Goal: Complete application form

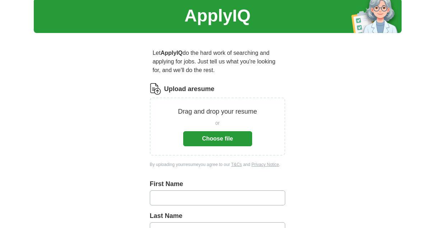
scroll to position [36, 0]
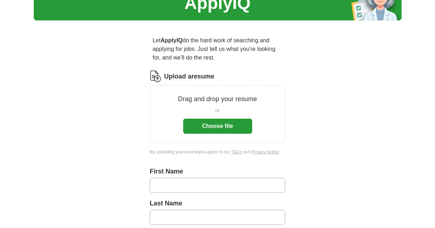
click at [204, 124] on button "Choose file" at bounding box center [217, 126] width 69 height 15
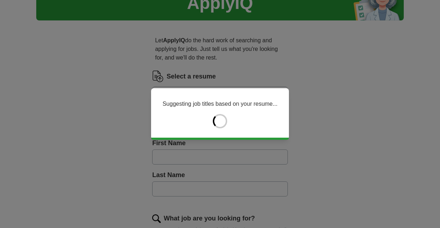
type input "*******"
type input "*********"
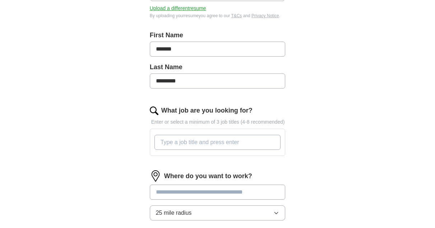
scroll to position [144, 0]
click at [168, 143] on input "What job are you looking for?" at bounding box center [217, 142] width 126 height 15
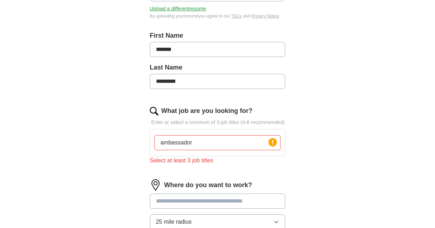
click at [201, 144] on input "ambassador" at bounding box center [217, 142] width 126 height 15
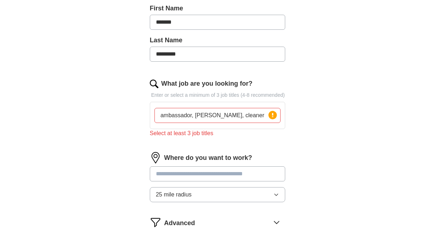
scroll to position [215, 0]
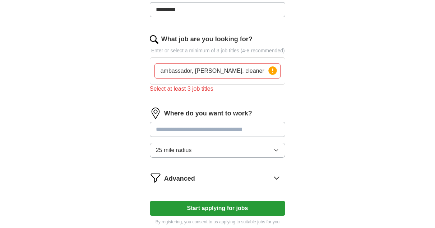
type input "ambassador, [PERSON_NAME], cleaner"
click at [163, 131] on input at bounding box center [218, 129] width 136 height 15
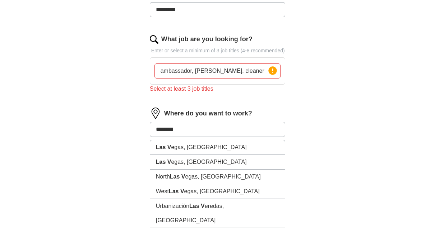
type input "*********"
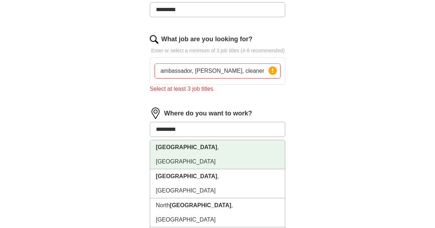
click at [182, 145] on strong "[GEOGRAPHIC_DATA]" at bounding box center [186, 147] width 61 height 6
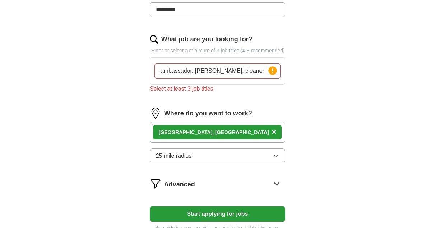
click at [176, 133] on strong "[GEOGRAPHIC_DATA]" at bounding box center [186, 133] width 54 height 6
click at [192, 214] on button "Start applying for jobs" at bounding box center [218, 214] width 136 height 15
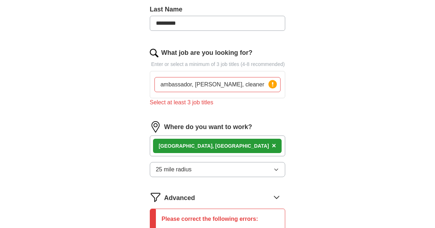
scroll to position [180, 0]
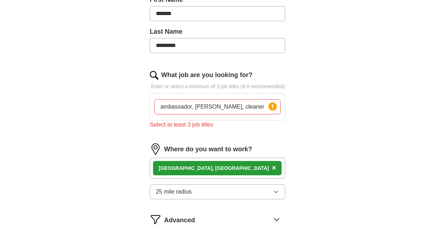
click at [228, 107] on input "ambassador, [PERSON_NAME], cleaner" at bounding box center [217, 106] width 126 height 15
click at [228, 108] on input "ambassador, [PERSON_NAME], cleaner" at bounding box center [217, 106] width 126 height 15
click at [243, 113] on div "ambassador, [PERSON_NAME], cleaner Press return to add title" at bounding box center [217, 107] width 129 height 21
drag, startPoint x: 243, startPoint y: 113, endPoint x: 251, endPoint y: 113, distance: 8.6
click at [249, 113] on input "ambassador, [PERSON_NAME], cleaner" at bounding box center [217, 106] width 126 height 15
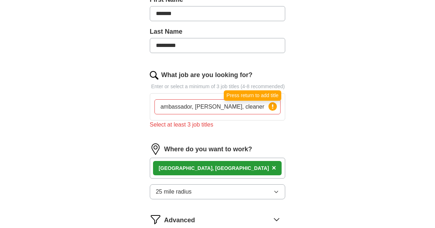
click at [270, 107] on circle at bounding box center [273, 106] width 8 height 8
click at [269, 108] on circle at bounding box center [273, 106] width 8 height 8
click at [231, 106] on input "ambassador, [PERSON_NAME], cleaner" at bounding box center [217, 106] width 126 height 15
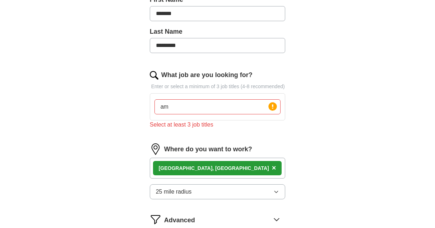
type input "a"
click at [208, 85] on p "Enter or select a minimum of 3 job titles (4-8 recommended)" at bounding box center [218, 87] width 136 height 8
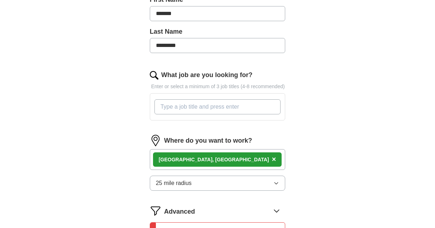
click at [191, 108] on input "What job are you looking for?" at bounding box center [217, 106] width 126 height 15
click at [190, 106] on input "What job are you looking for?" at bounding box center [217, 106] width 126 height 15
click at [189, 106] on input "What job are you looking for?" at bounding box center [217, 106] width 126 height 15
click at [190, 107] on input "What job are you looking for?" at bounding box center [217, 106] width 126 height 15
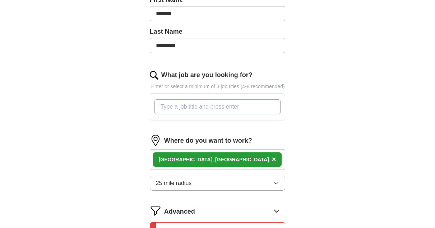
click at [190, 107] on input "What job are you looking for?" at bounding box center [217, 106] width 126 height 15
click at [245, 110] on input "What job are you looking for?" at bounding box center [217, 106] width 126 height 15
drag, startPoint x: 245, startPoint y: 110, endPoint x: 224, endPoint y: 111, distance: 20.1
click at [238, 111] on input "What job are you looking for?" at bounding box center [217, 106] width 126 height 15
type input "[PERSON_NAME]"
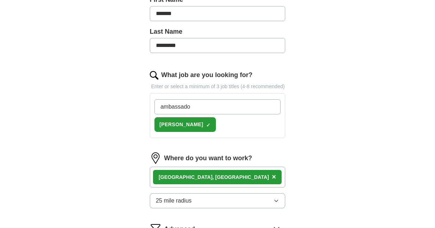
type input "ambassador"
click at [181, 112] on input "ambassador" at bounding box center [217, 106] width 126 height 15
click at [180, 109] on input "ambassador" at bounding box center [217, 106] width 126 height 15
click at [199, 108] on input "ambassador" at bounding box center [217, 106] width 126 height 15
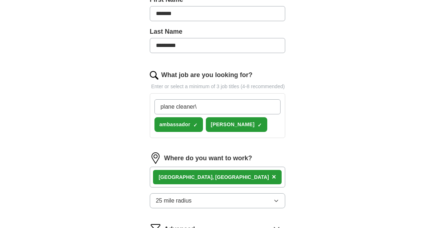
type input "plane cleaner"
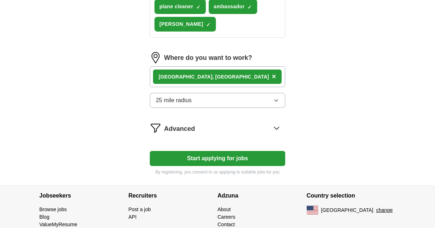
scroll to position [323, 0]
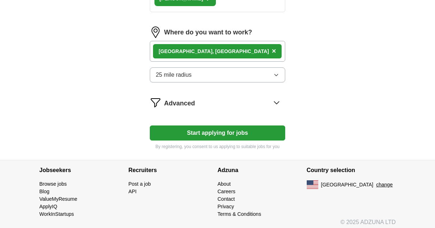
click at [186, 130] on button "Start applying for jobs" at bounding box center [218, 133] width 136 height 15
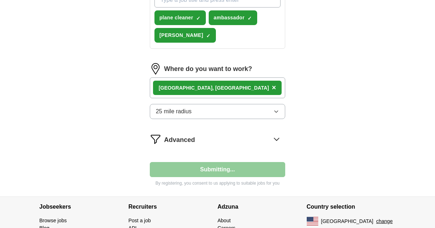
select select "**"
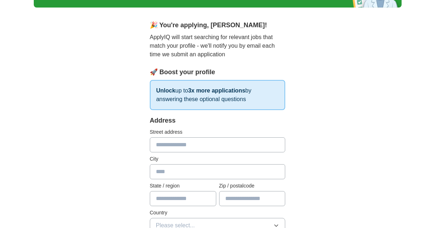
scroll to position [72, 0]
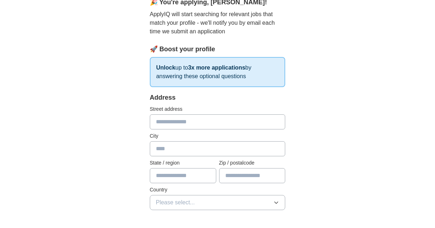
click at [159, 118] on input "text" at bounding box center [218, 122] width 136 height 15
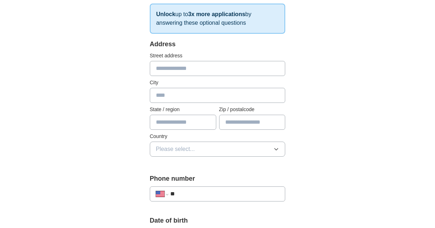
scroll to position [108, 0]
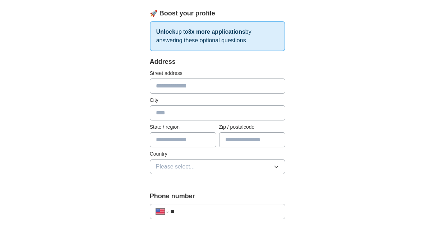
click at [168, 86] on input "text" at bounding box center [218, 86] width 136 height 15
type input "**********"
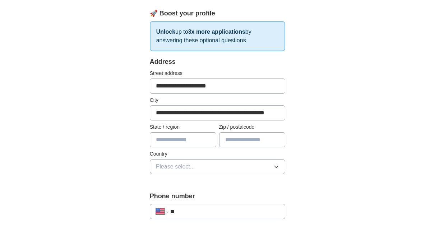
type input "******"
type input "*****"
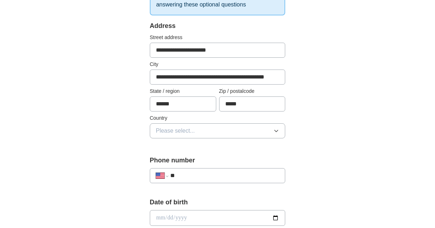
click at [276, 129] on icon "button" at bounding box center [276, 131] width 6 height 6
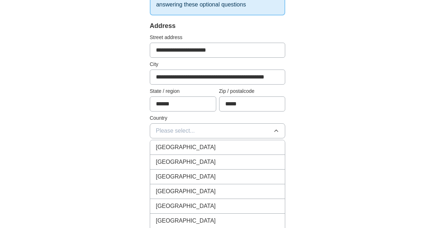
click at [186, 161] on span "[GEOGRAPHIC_DATA]" at bounding box center [186, 162] width 60 height 9
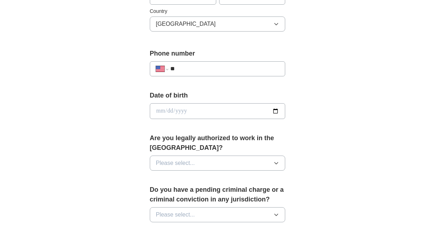
scroll to position [251, 0]
click at [179, 69] on input "**" at bounding box center [224, 68] width 109 height 9
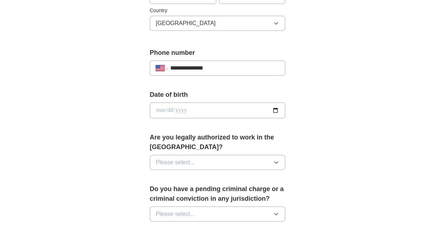
type input "**********"
click at [177, 112] on input "date" at bounding box center [218, 111] width 136 height 16
click at [154, 113] on input "date" at bounding box center [218, 111] width 136 height 16
click at [158, 112] on input "date" at bounding box center [218, 111] width 136 height 16
type input "**********"
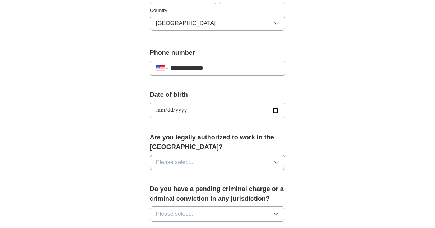
click at [186, 158] on span "Please select..." at bounding box center [175, 162] width 39 height 9
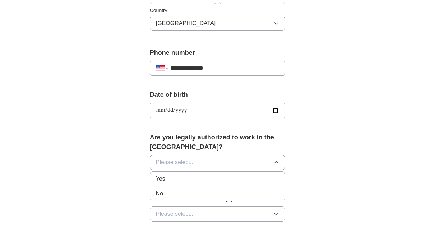
click at [216, 182] on div "Yes" at bounding box center [218, 179] width 124 height 9
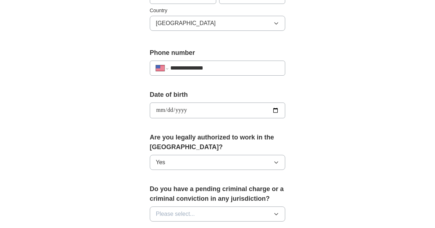
click at [276, 211] on button "Please select..." at bounding box center [218, 214] width 136 height 15
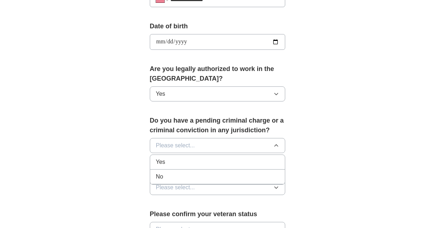
scroll to position [323, 0]
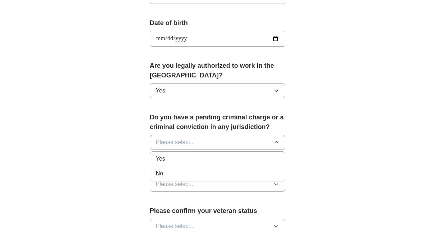
click at [205, 175] on div "No" at bounding box center [218, 173] width 124 height 9
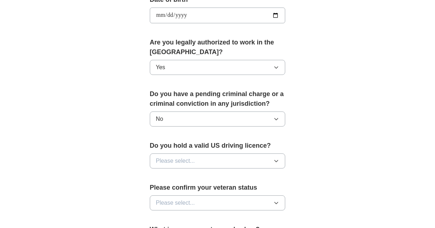
scroll to position [359, 0]
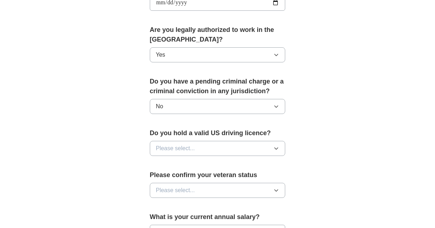
click at [279, 146] on icon "button" at bounding box center [276, 149] width 6 height 6
click at [252, 163] on div "Yes" at bounding box center [218, 165] width 124 height 9
click at [274, 189] on icon "button" at bounding box center [276, 191] width 6 height 6
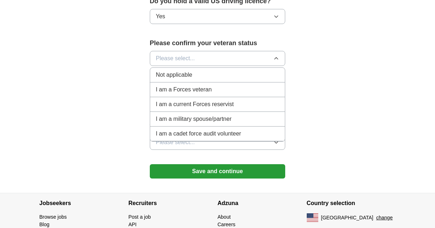
scroll to position [503, 0]
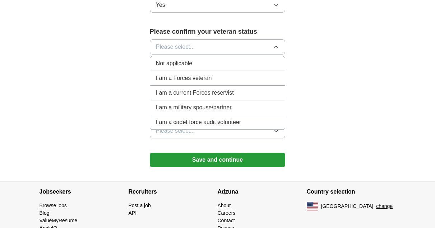
click at [186, 63] on span "Not applicable" at bounding box center [174, 63] width 36 height 9
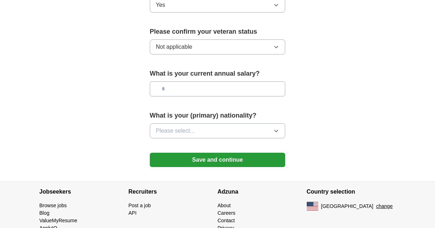
click at [172, 88] on input "text" at bounding box center [218, 89] width 136 height 15
type input "********"
click at [276, 129] on icon "button" at bounding box center [276, 131] width 6 height 6
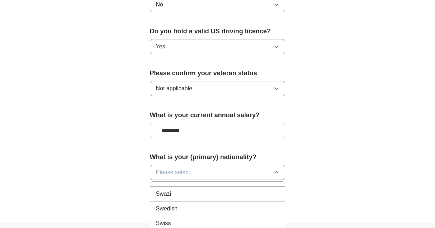
scroll to position [522, 0]
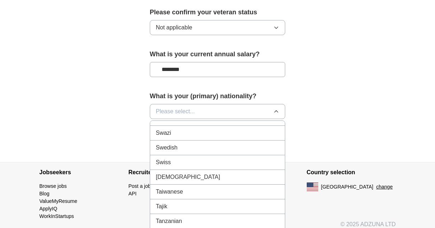
click at [192, 111] on span "Please select..." at bounding box center [175, 111] width 39 height 9
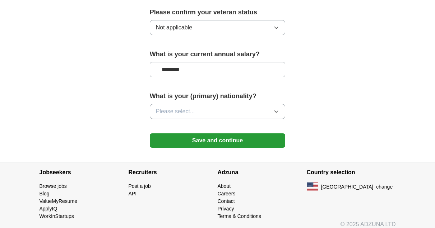
click at [194, 110] on span "Please select..." at bounding box center [175, 111] width 39 height 9
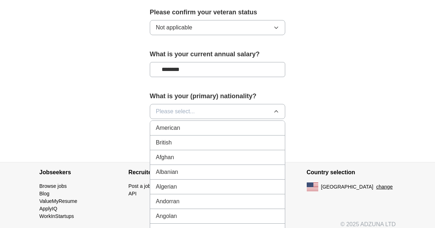
click at [186, 129] on div "American" at bounding box center [218, 128] width 124 height 9
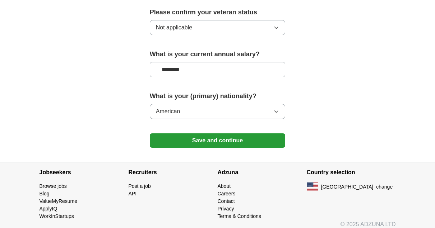
click at [223, 139] on button "Save and continue" at bounding box center [218, 141] width 136 height 14
